Goal: Register for event/course

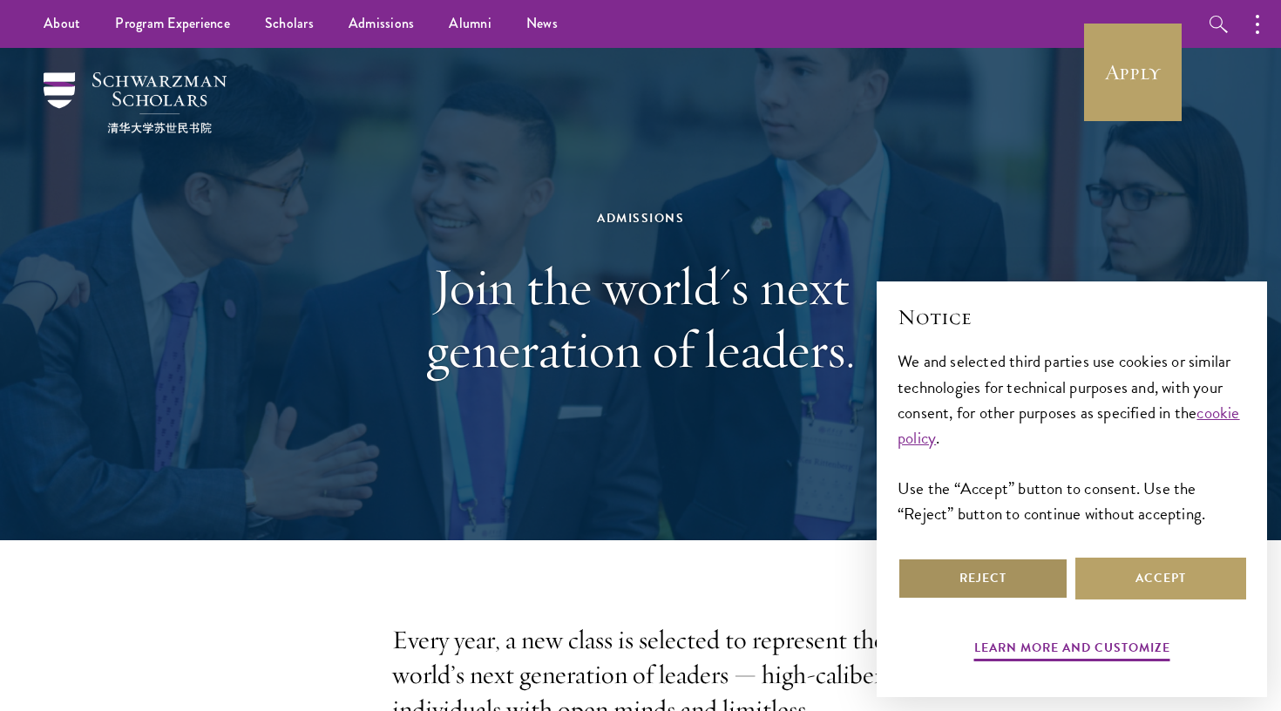
click at [1011, 591] on button "Reject" at bounding box center [983, 579] width 171 height 42
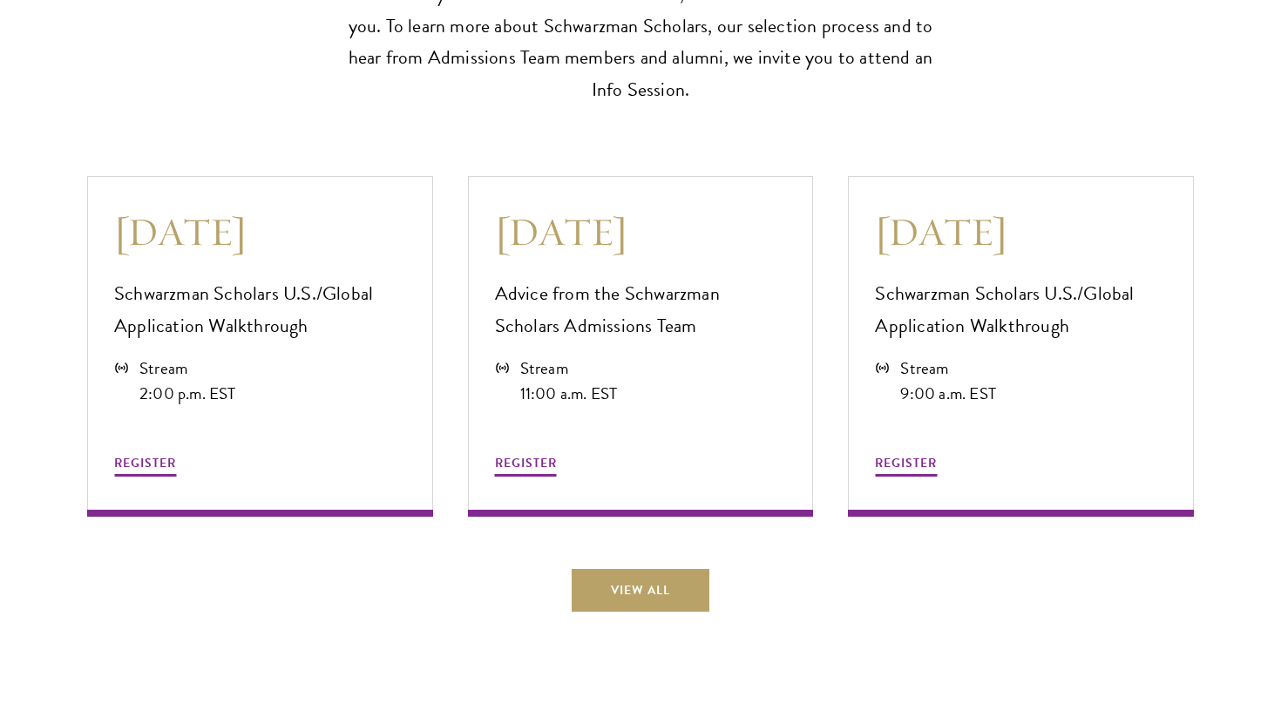
scroll to position [4722, 0]
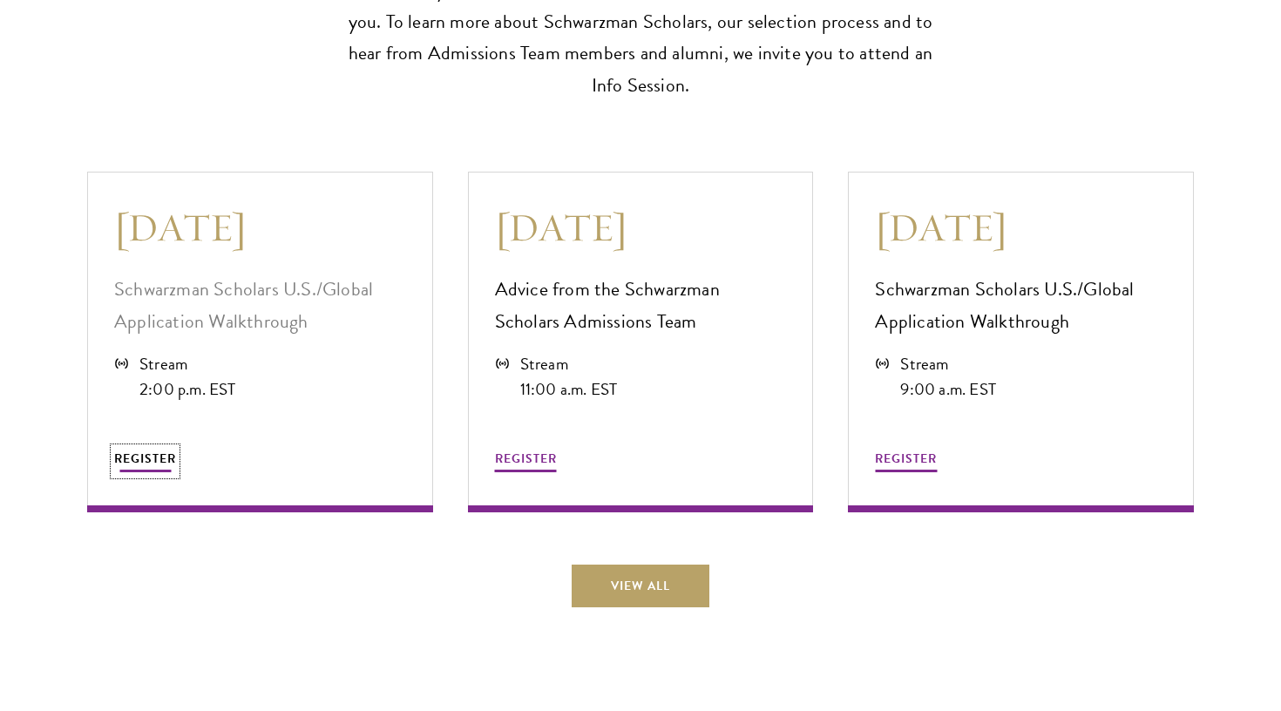
click at [153, 450] on span "REGISTER" at bounding box center [145, 459] width 62 height 18
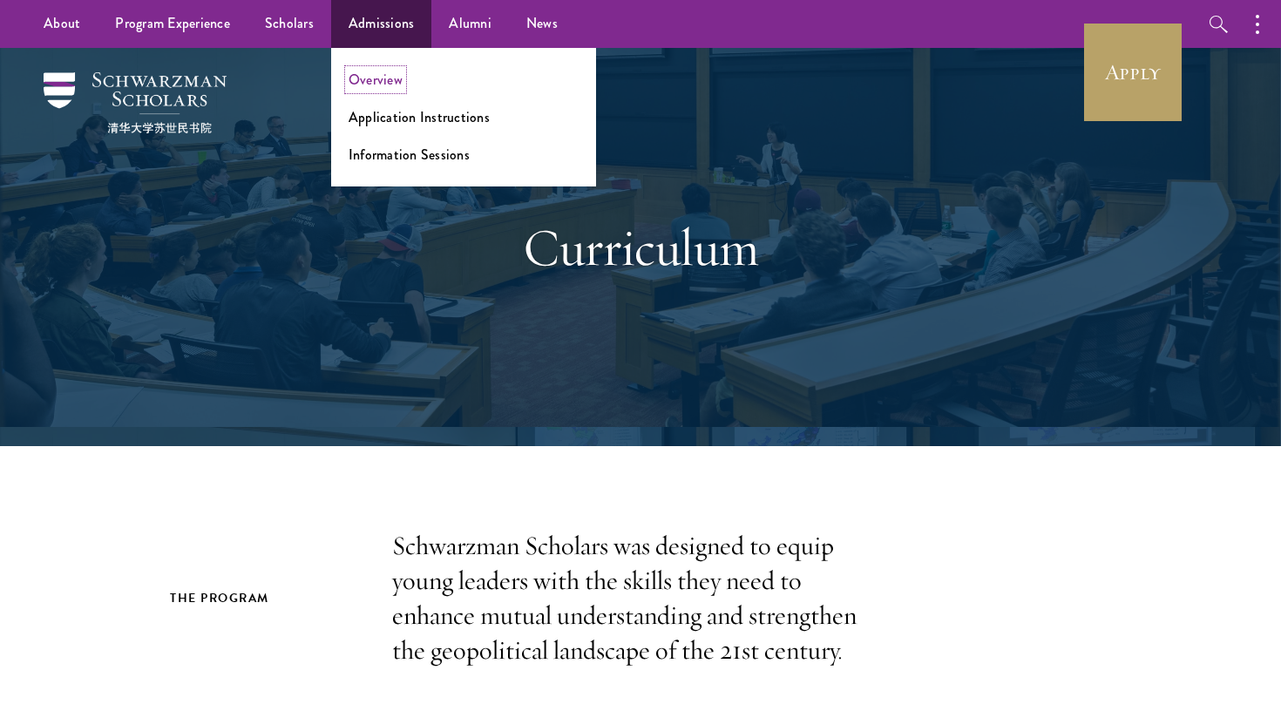
click at [372, 83] on link "Overview" at bounding box center [376, 80] width 54 height 20
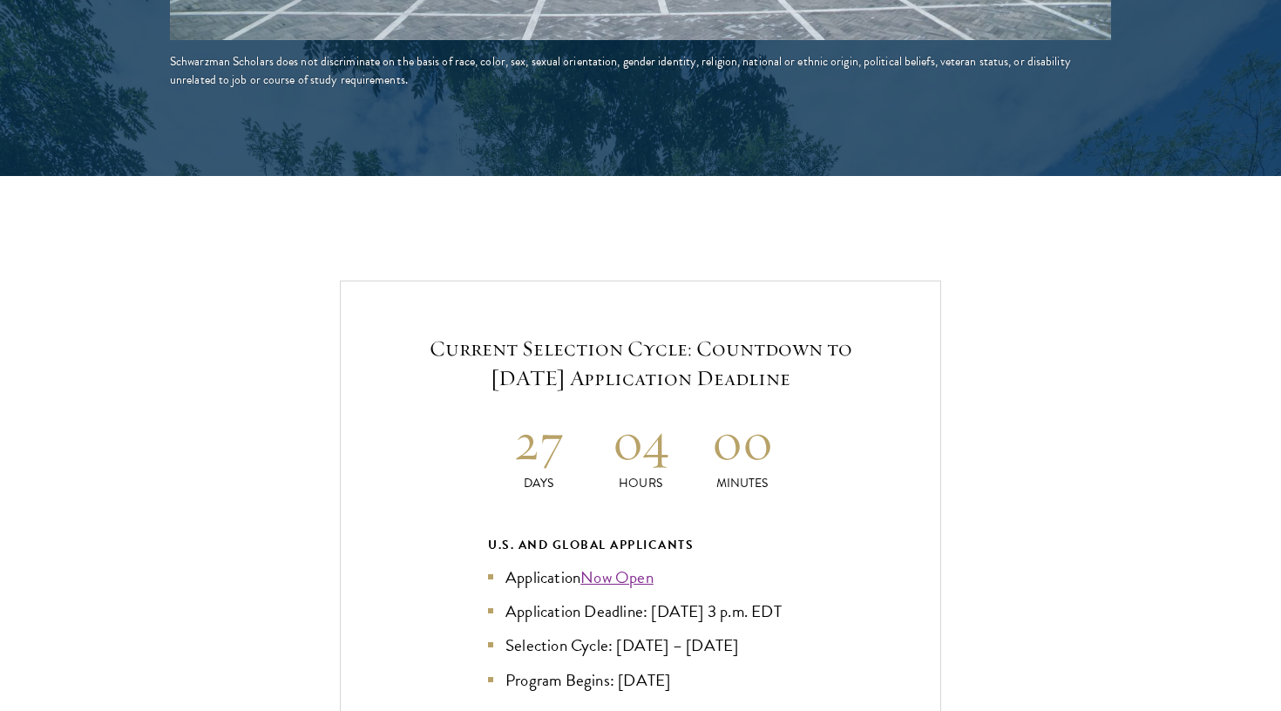
scroll to position [3752, 0]
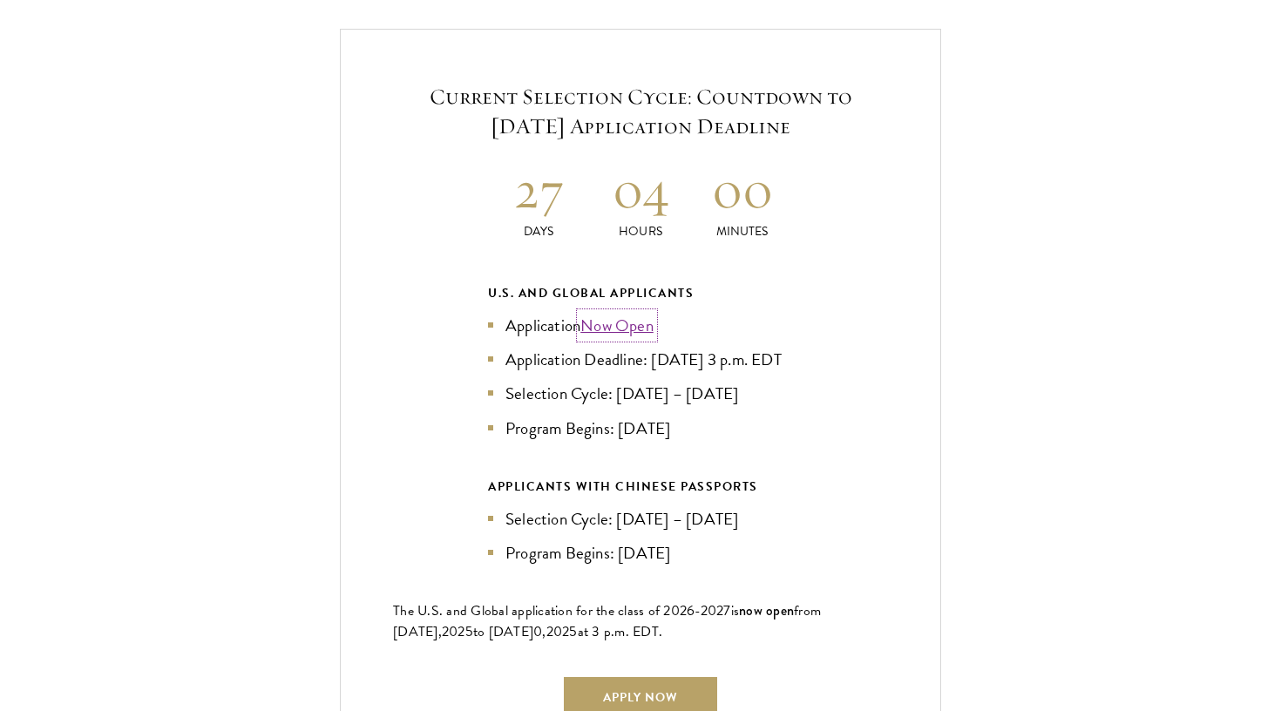
click at [614, 313] on link "Now Open" at bounding box center [616, 325] width 73 height 25
